Goal: Task Accomplishment & Management: Manage account settings

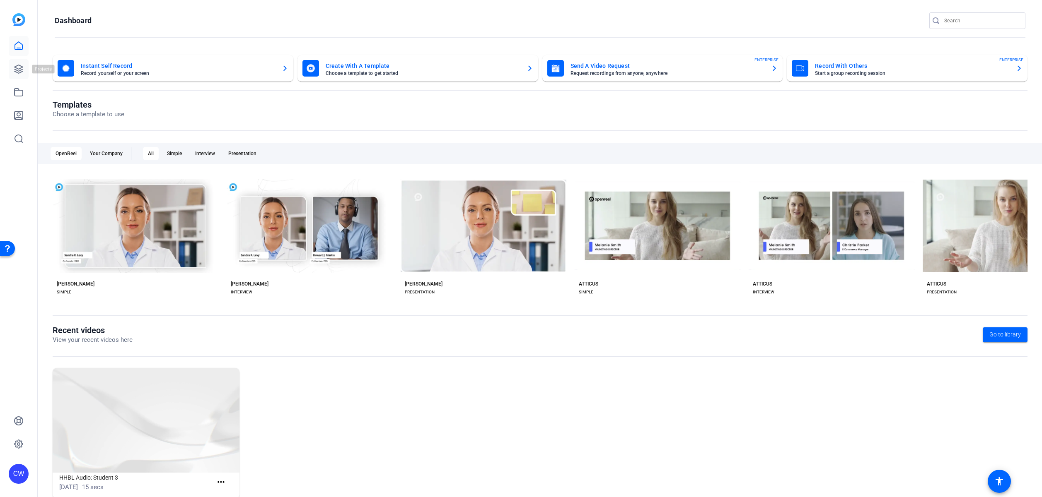
click at [16, 69] on icon at bounding box center [19, 69] width 10 height 10
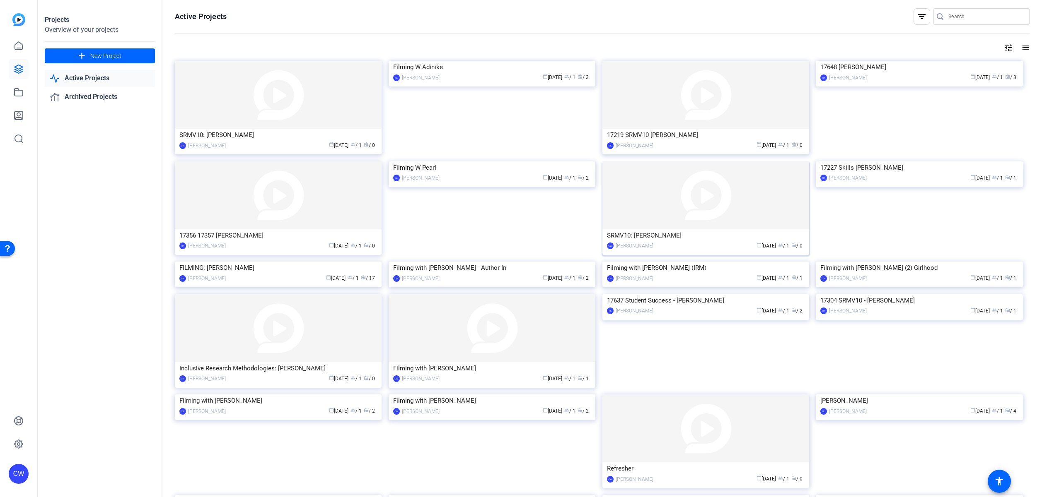
click at [651, 188] on img at bounding box center [705, 196] width 207 height 68
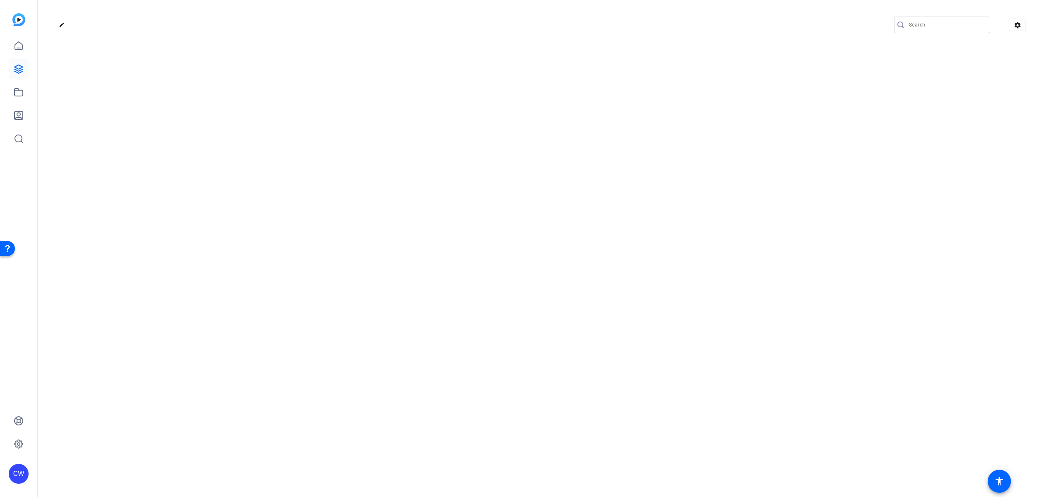
click at [651, 188] on div "edit settings" at bounding box center [540, 248] width 1004 height 497
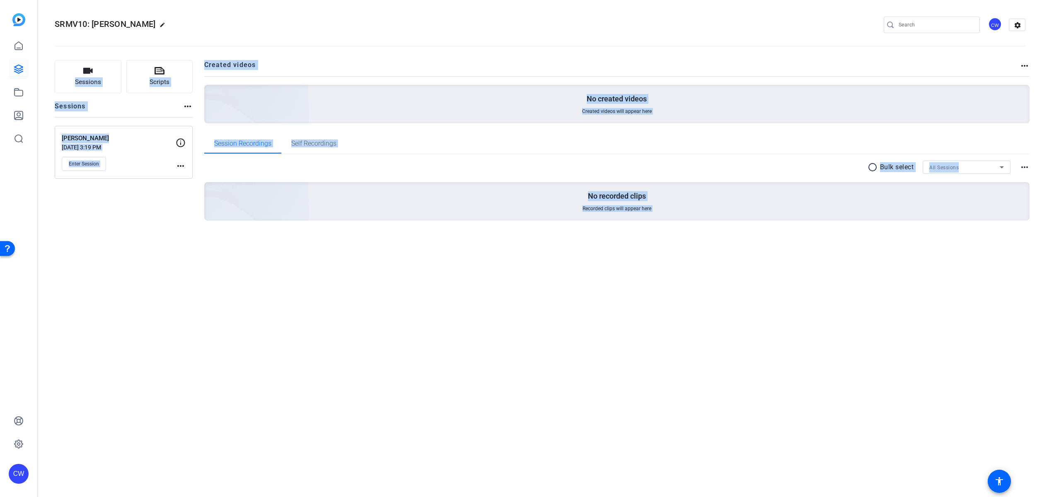
click at [179, 166] on mat-icon "more_horiz" at bounding box center [181, 166] width 10 height 10
click at [193, 180] on span "Edit Session" at bounding box center [201, 178] width 38 height 10
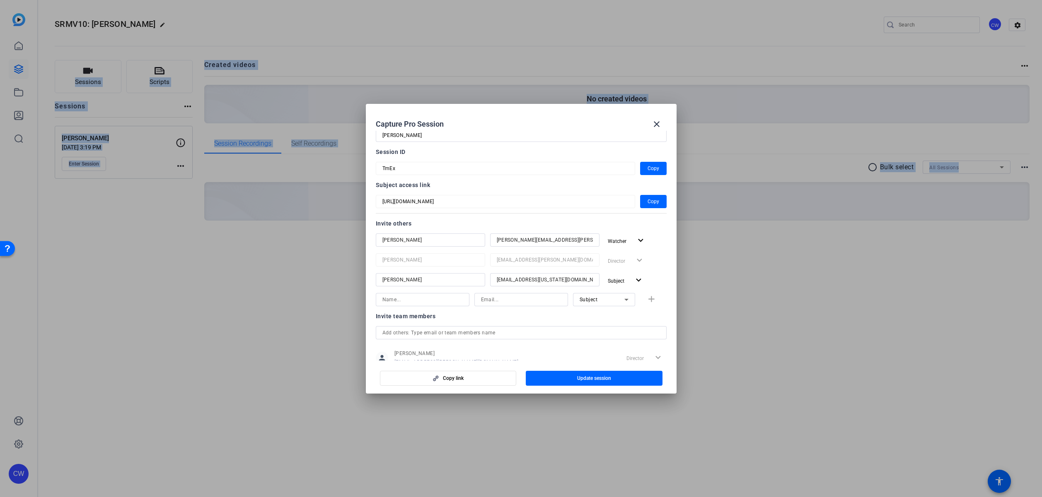
scroll to position [35, 0]
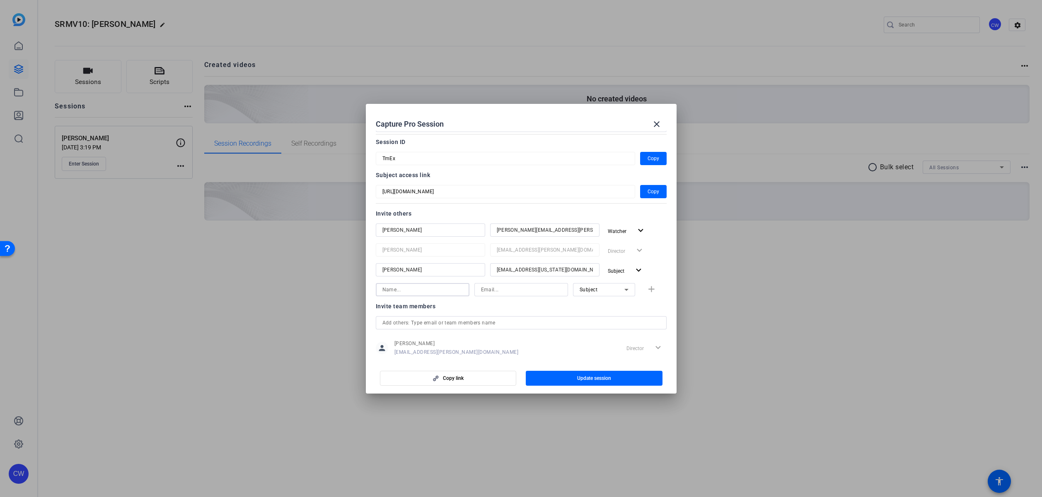
click at [424, 289] on input at bounding box center [422, 290] width 80 height 10
type input "[PERSON_NAME]"
click at [496, 292] on input at bounding box center [521, 290] width 80 height 10
paste input "[PERSON_NAME][EMAIL_ADDRESS][PERSON_NAME][DOMAIN_NAME]"
type input "[PERSON_NAME][EMAIL_ADDRESS][PERSON_NAME][DOMAIN_NAME]"
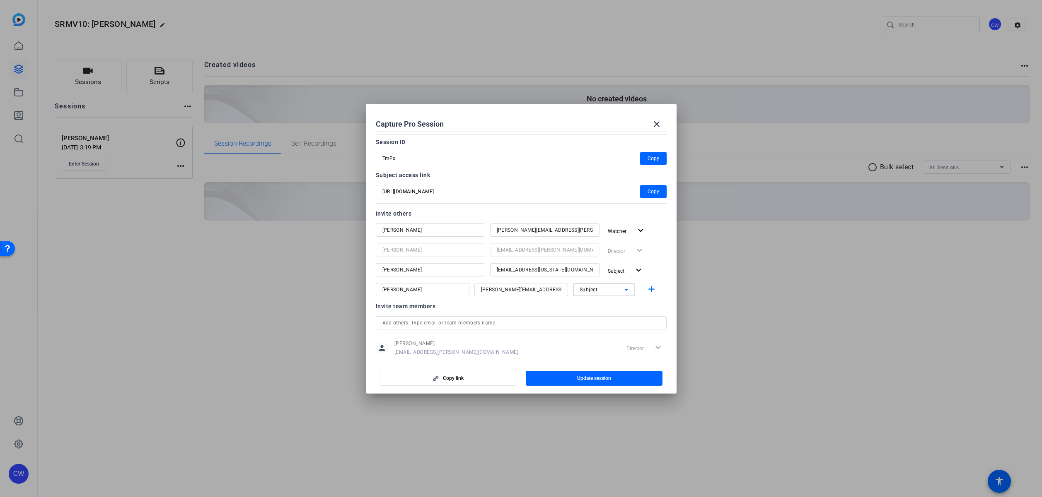
click at [585, 292] on span "Subject" at bounding box center [588, 290] width 18 height 6
click at [591, 307] on span "Collaborator" at bounding box center [590, 307] width 30 height 10
click at [594, 380] on span "Update session" at bounding box center [594, 378] width 34 height 7
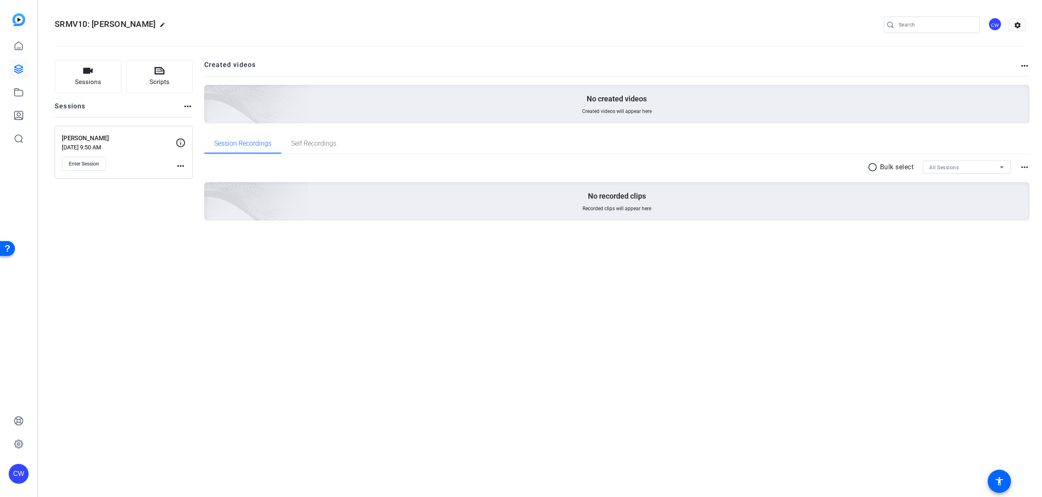
click at [179, 167] on mat-icon "more_horiz" at bounding box center [181, 166] width 10 height 10
click at [193, 177] on span "Edit Session" at bounding box center [201, 178] width 38 height 10
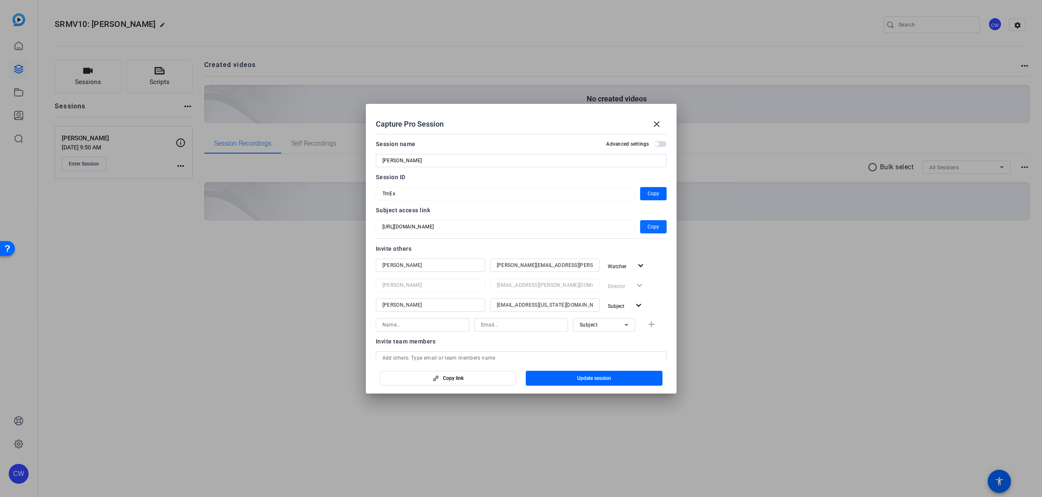
click at [652, 229] on span "Copy" at bounding box center [653, 227] width 12 height 10
click at [650, 193] on span "Copy" at bounding box center [653, 194] width 12 height 10
click at [657, 123] on mat-icon "close" at bounding box center [657, 124] width 10 height 10
